Goal: Check status

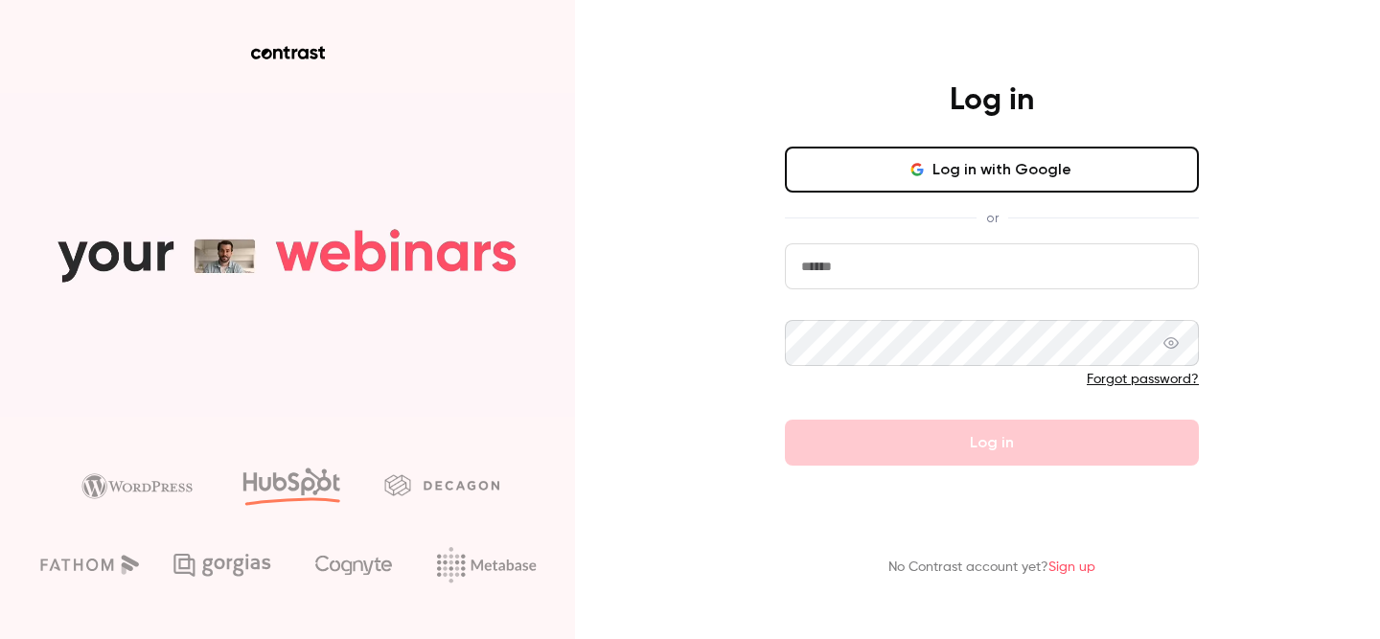
drag, startPoint x: 901, startPoint y: 180, endPoint x: 845, endPoint y: 303, distance: 134.7
click at [845, 303] on div "Log in with Google or Forgot password? Log in" at bounding box center [992, 306] width 414 height 319
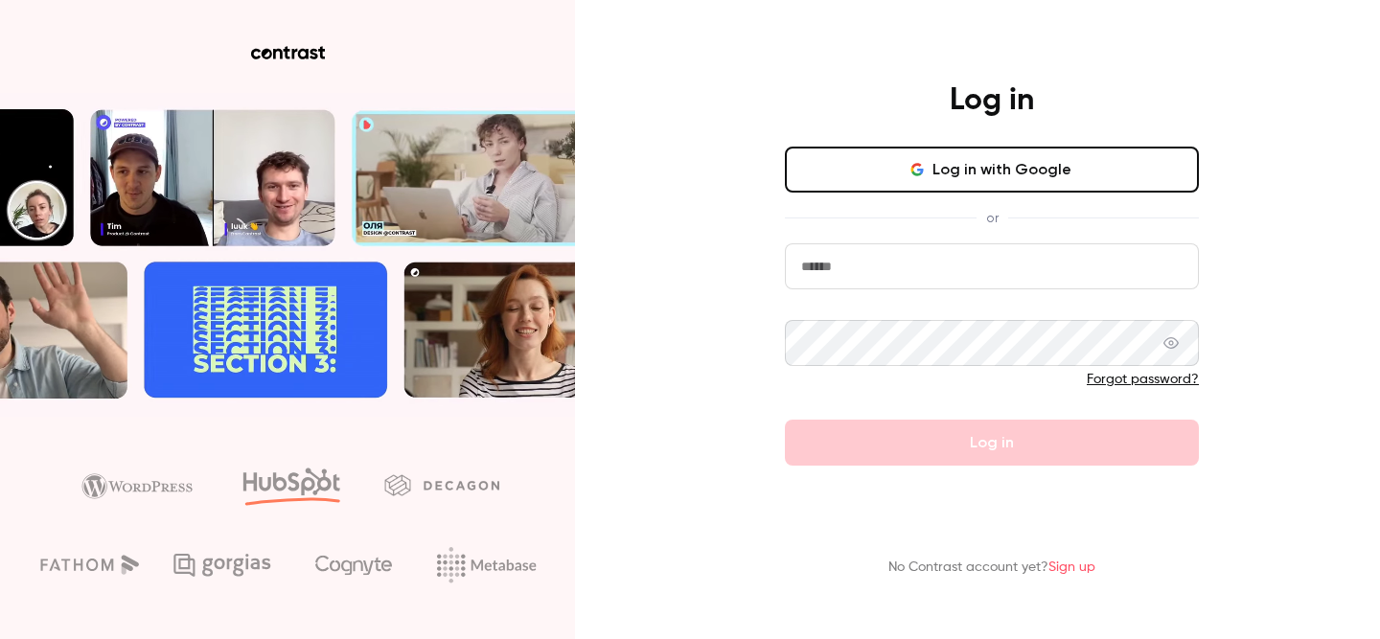
click at [835, 256] on input "email" at bounding box center [992, 266] width 414 height 46
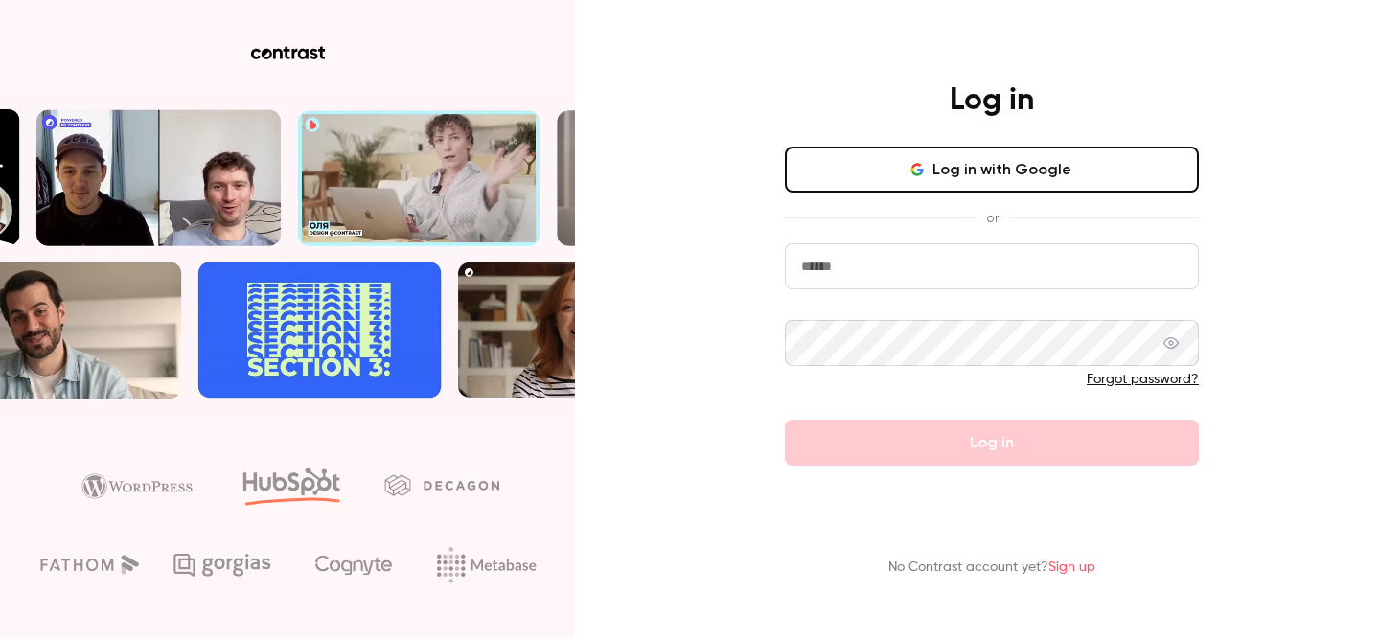
type input "**********"
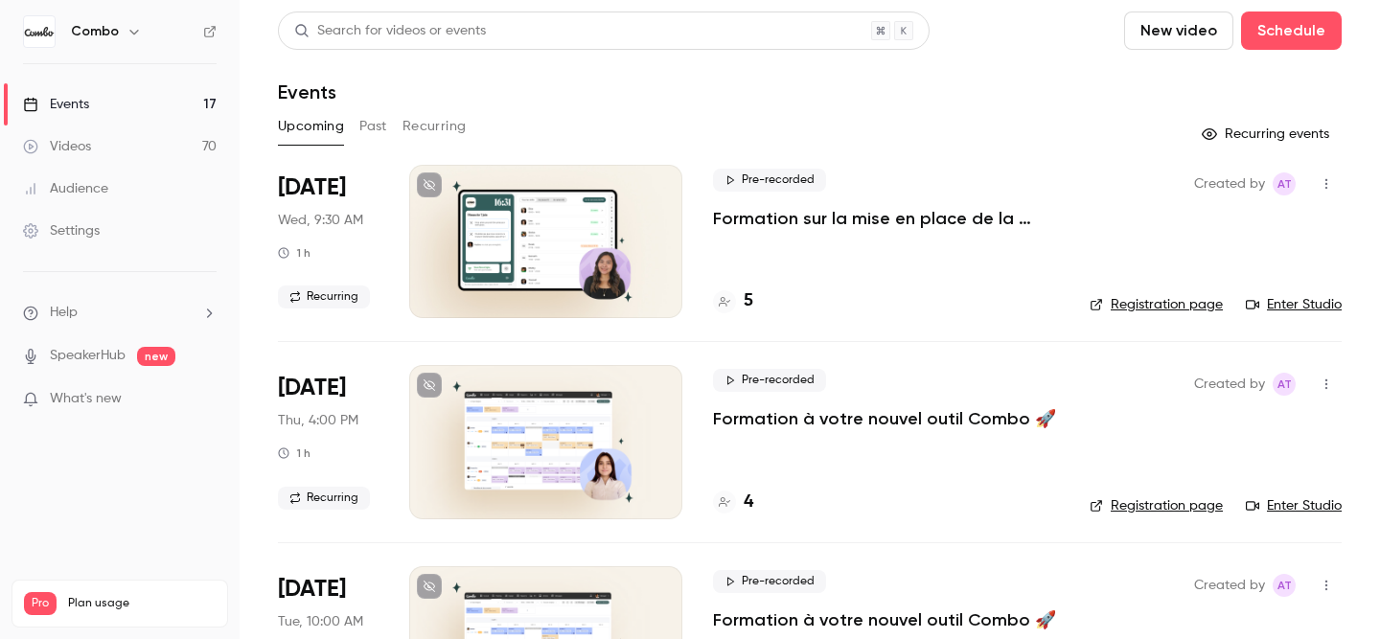
click at [365, 122] on button "Past" at bounding box center [373, 126] width 28 height 31
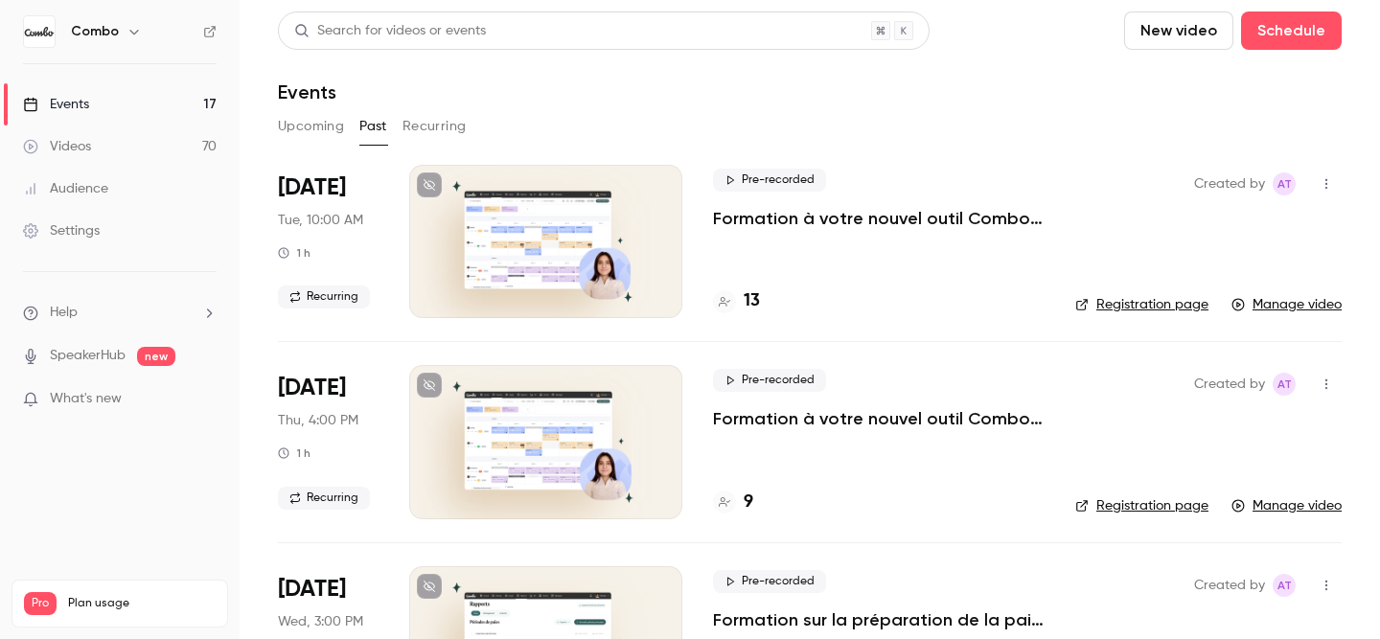
click at [308, 124] on button "Upcoming" at bounding box center [311, 126] width 66 height 31
